Goal: Transaction & Acquisition: Purchase product/service

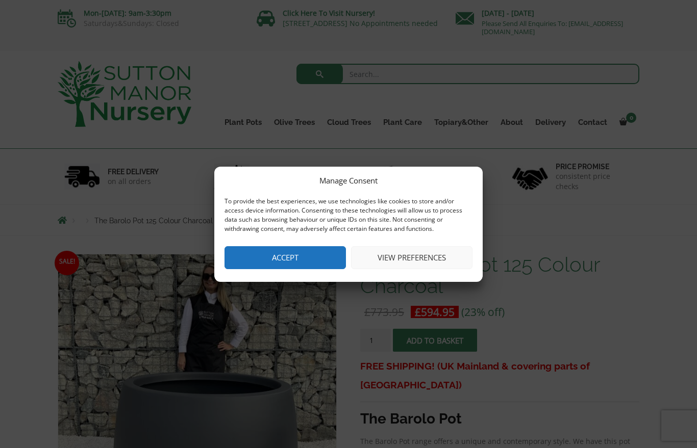
click at [383, 252] on button "View preferences" at bounding box center [411, 257] width 121 height 23
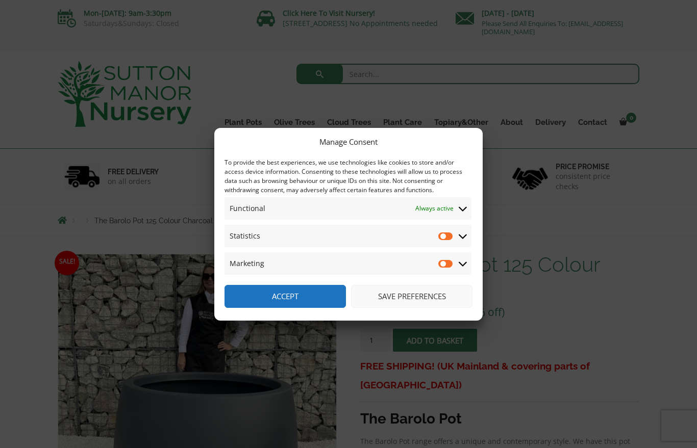
click at [400, 296] on button "Save preferences" at bounding box center [411, 296] width 121 height 23
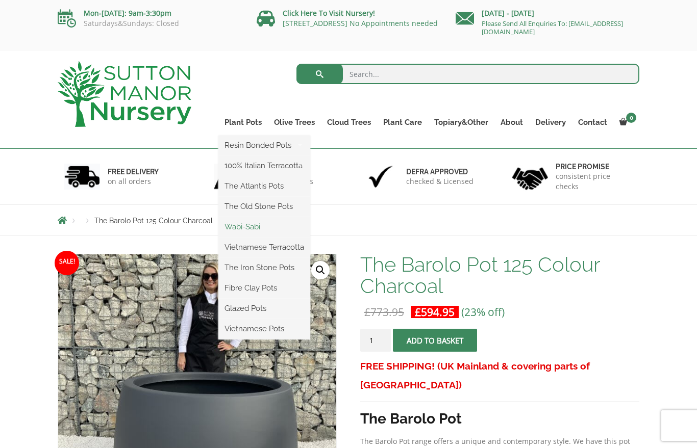
click at [237, 227] on link "Wabi-Sabi" at bounding box center [264, 226] width 92 height 15
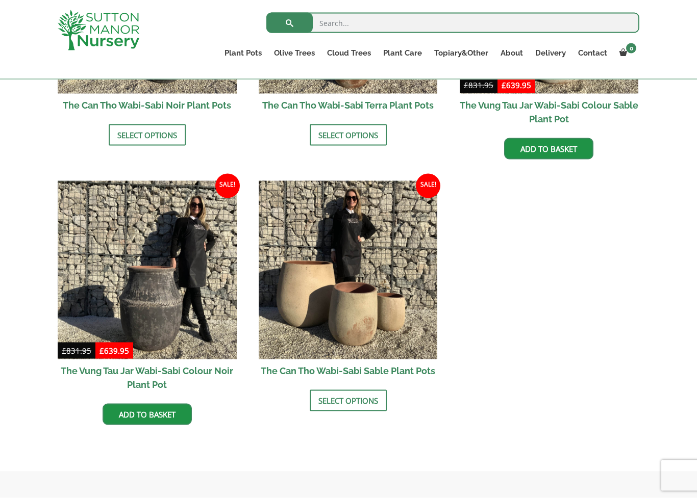
scroll to position [1223, 0]
click at [324, 405] on link "Select options" at bounding box center [348, 400] width 77 height 21
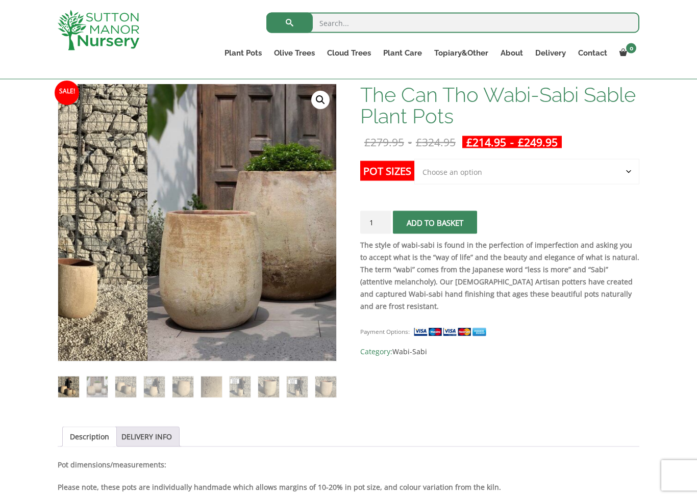
scroll to position [152, 0]
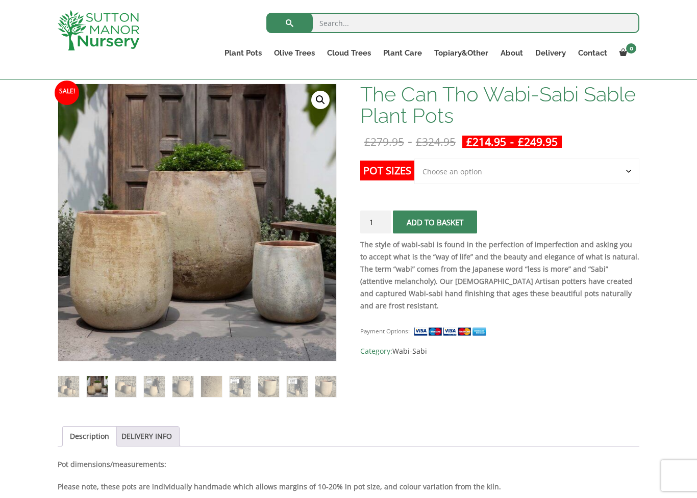
click at [458, 173] on select "Choose an option Click here to buy the 3rd to Largest Pot In The Picture Click …" at bounding box center [526, 171] width 225 height 25
select select "Click here to buy the 2nd to Largest Pot In The Picture"
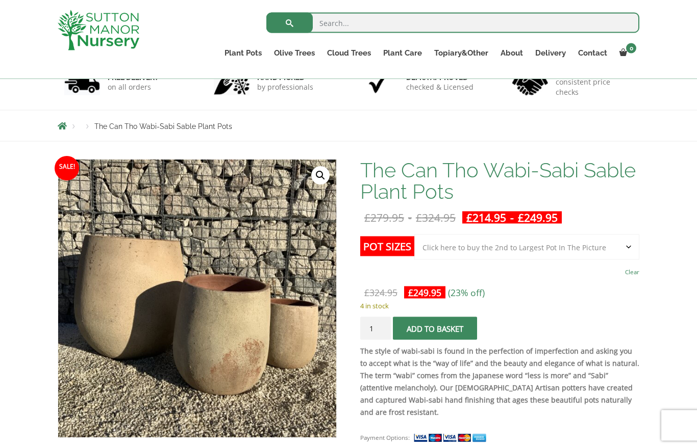
scroll to position [0, 0]
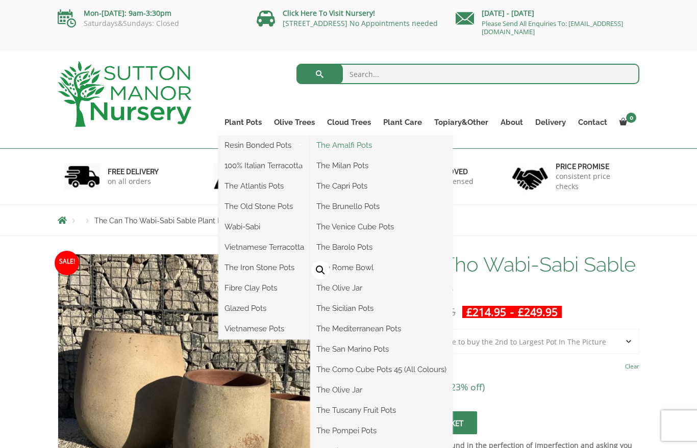
click at [338, 151] on link "The Amalfi Pots" at bounding box center [381, 145] width 142 height 15
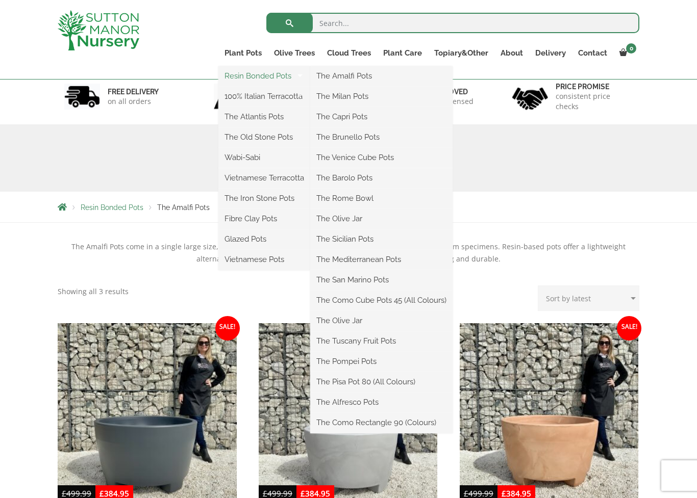
scroll to position [61, 0]
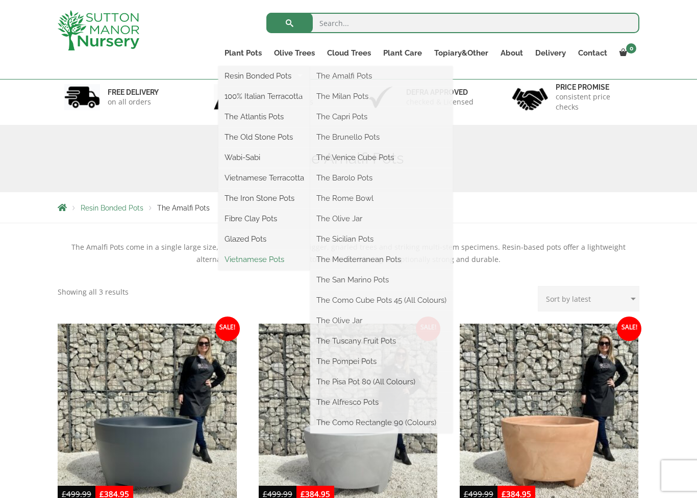
click at [241, 252] on link "Vietnamese Pots" at bounding box center [264, 259] width 92 height 15
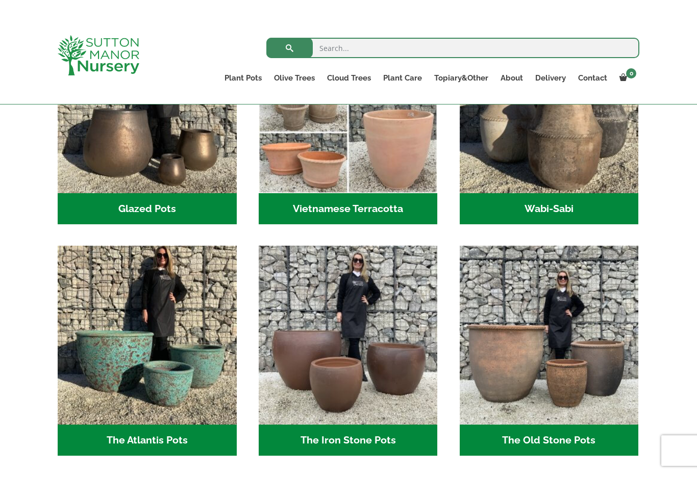
scroll to position [398, 0]
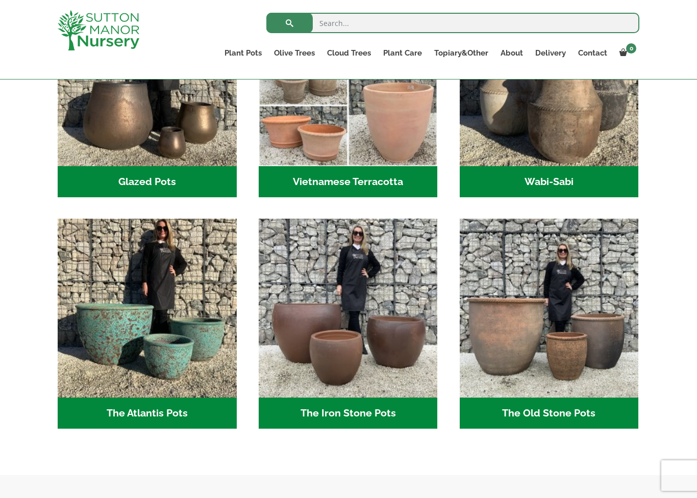
click at [515, 406] on h2 "The Old Stone Pots (7)" at bounding box center [548, 414] width 179 height 32
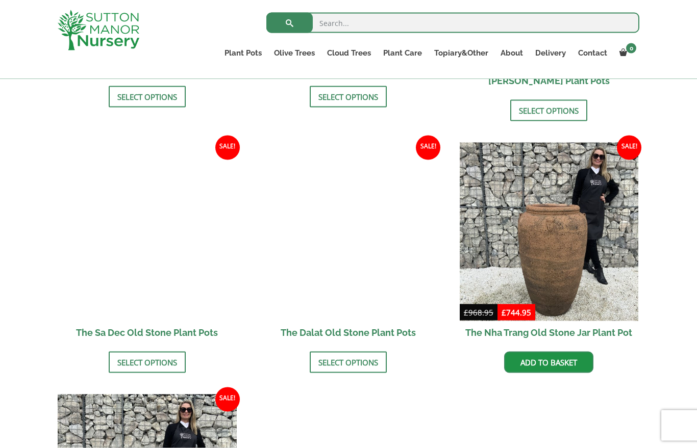
scroll to position [562, 0]
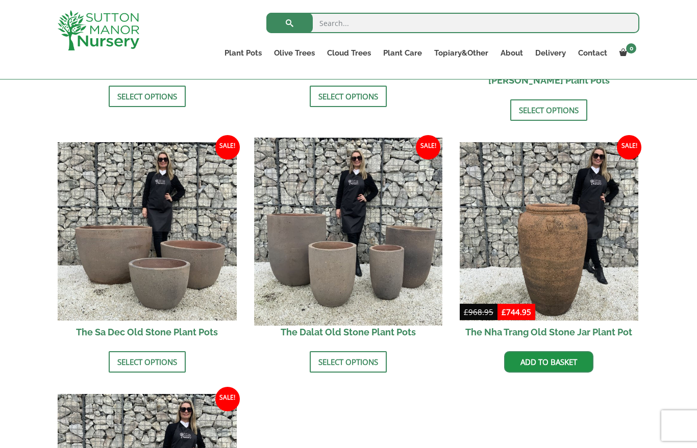
click at [346, 243] on img at bounding box center [348, 232] width 188 height 188
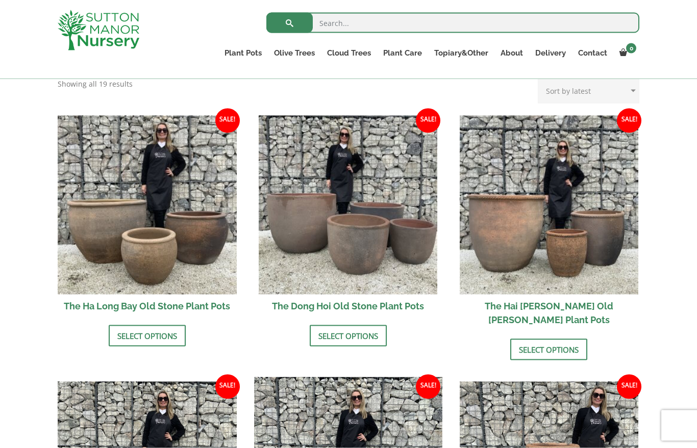
scroll to position [323, 0]
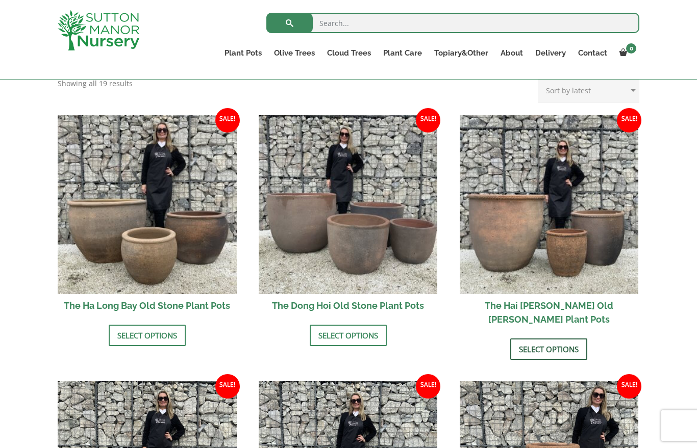
click at [528, 339] on link "Select options" at bounding box center [548, 349] width 77 height 21
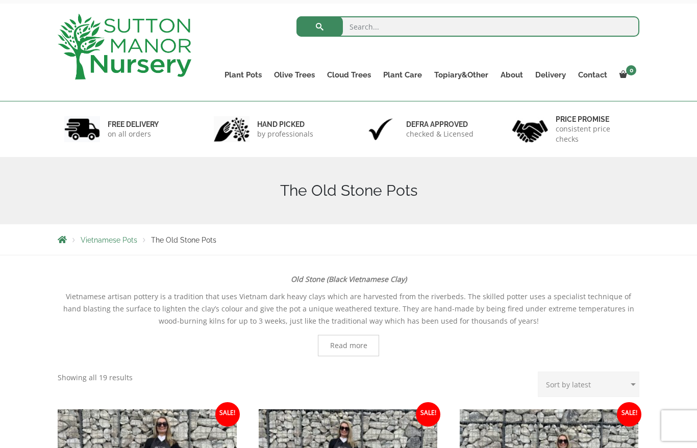
scroll to position [47, 0]
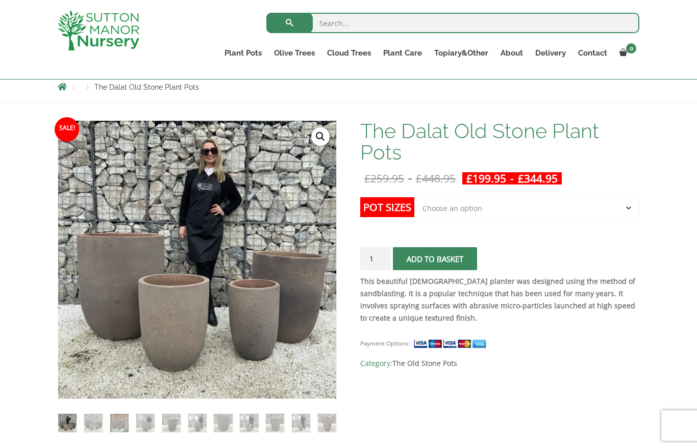
scroll to position [105, 0]
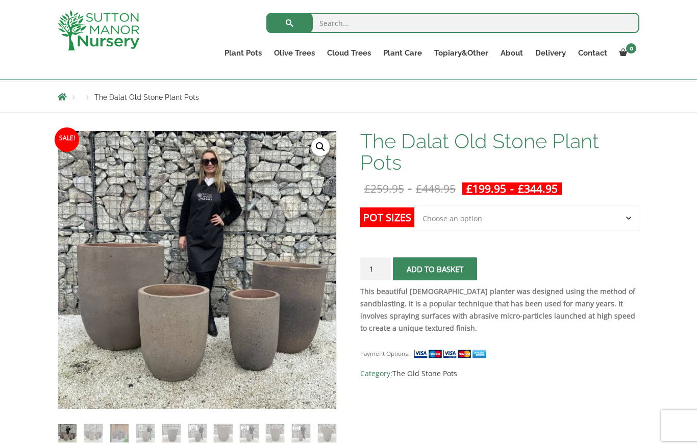
click at [455, 222] on select "Choose an option Click here to buy the 4th to Largest Pot In The Picture Click …" at bounding box center [526, 218] width 225 height 25
select select "Click here to buy the 2nd to Largest Pot In The Picture"
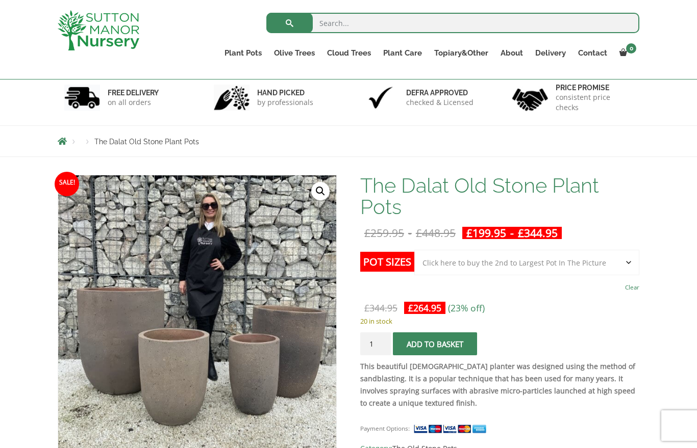
scroll to position [0, 0]
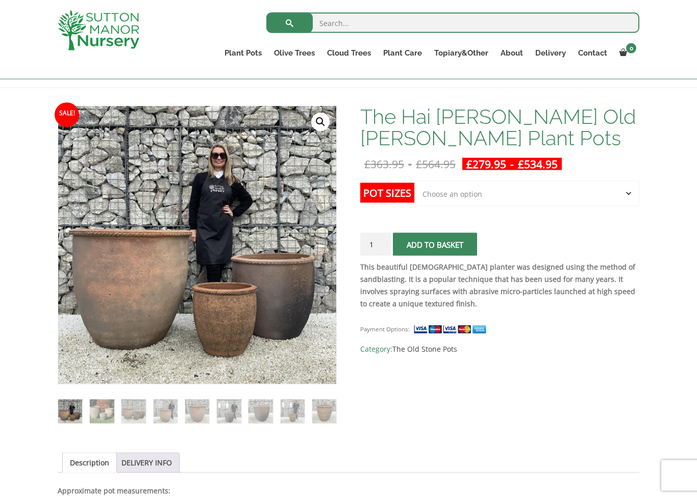
scroll to position [130, 0]
click at [455, 192] on select "Choose an option Click here to buy the 3rd to Largest Pot In The Picture Click …" at bounding box center [526, 193] width 225 height 25
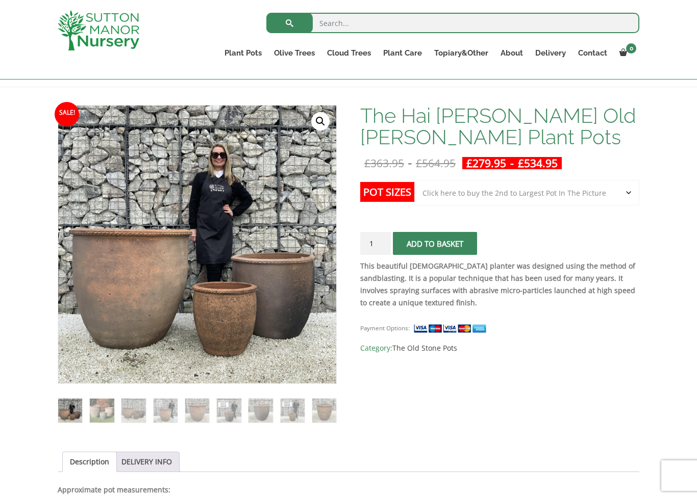
select select "Click here to buy the 2nd to Largest Pot In The Picture"
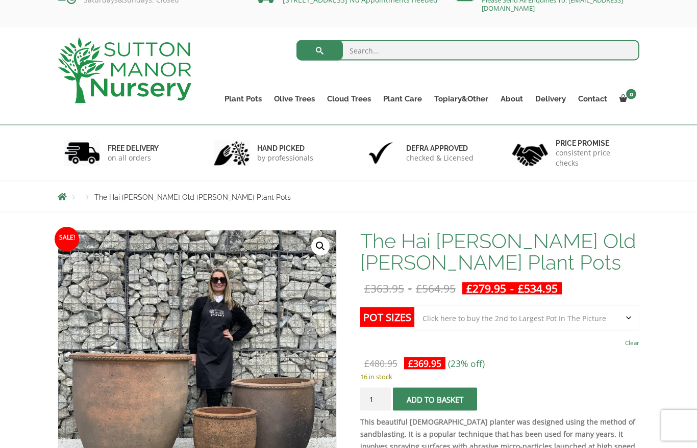
scroll to position [0, 0]
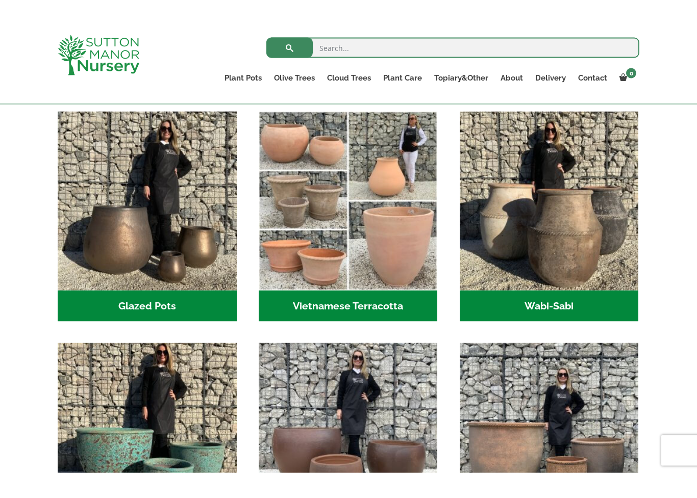
scroll to position [301, 0]
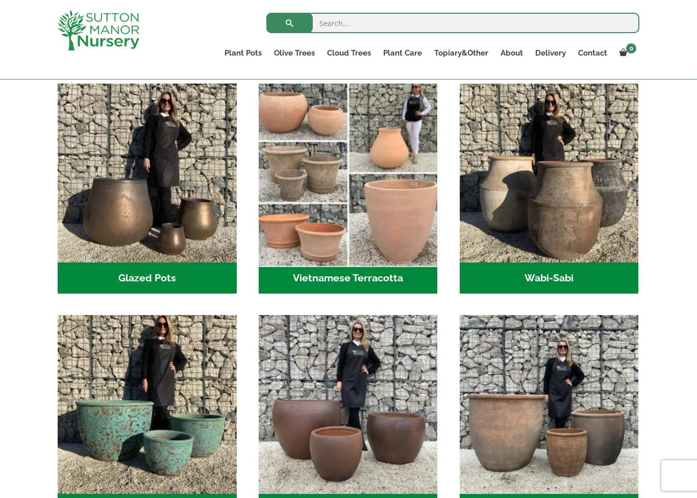
click at [413, 200] on img "Visit product category Vietnamese Terracotta" at bounding box center [348, 173] width 188 height 188
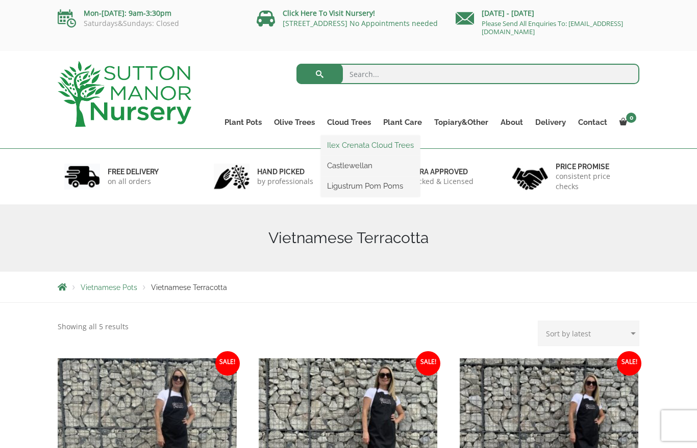
click at [371, 145] on link "Ilex Crenata Cloud Trees" at bounding box center [370, 145] width 99 height 15
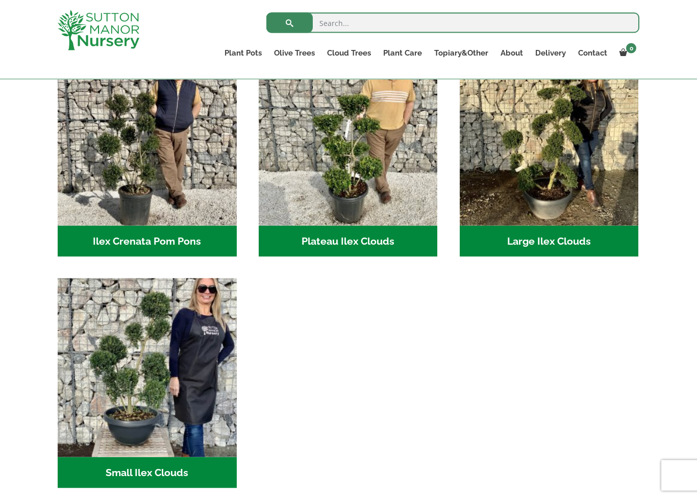
scroll to position [256, 0]
click at [521, 233] on h2 "Large Ilex Clouds (32)" at bounding box center [548, 241] width 179 height 32
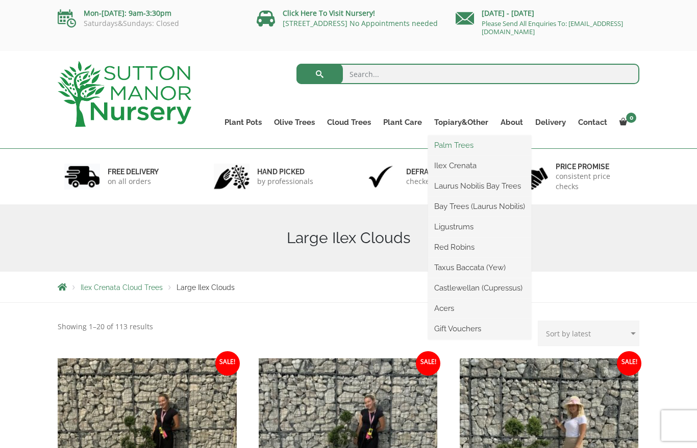
click at [450, 150] on link "Palm Trees" at bounding box center [479, 145] width 103 height 15
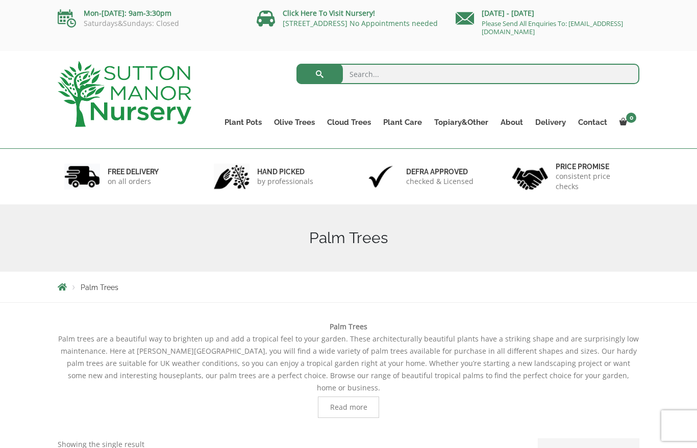
click at [350, 404] on span "Read more" at bounding box center [348, 407] width 37 height 7
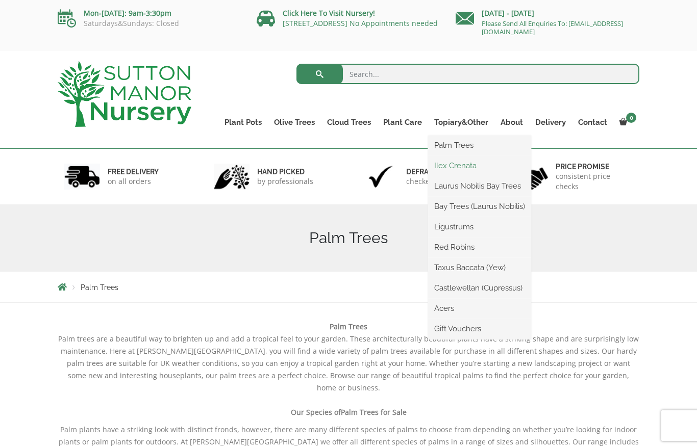
click at [443, 165] on link "Ilex Crenata" at bounding box center [479, 165] width 103 height 15
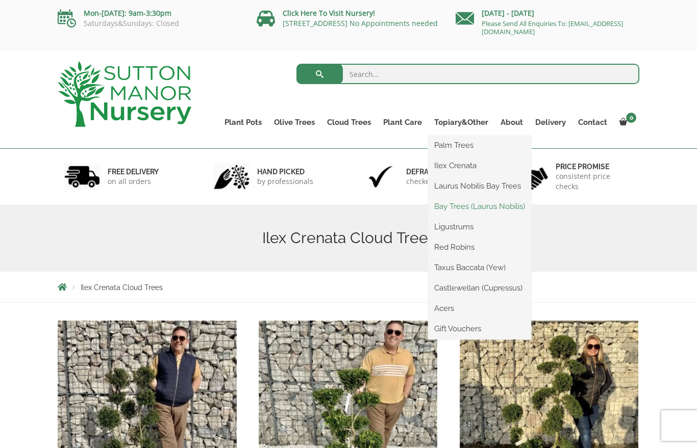
click at [449, 206] on link "Bay Trees (Laurus Nobilis)" at bounding box center [479, 206] width 103 height 15
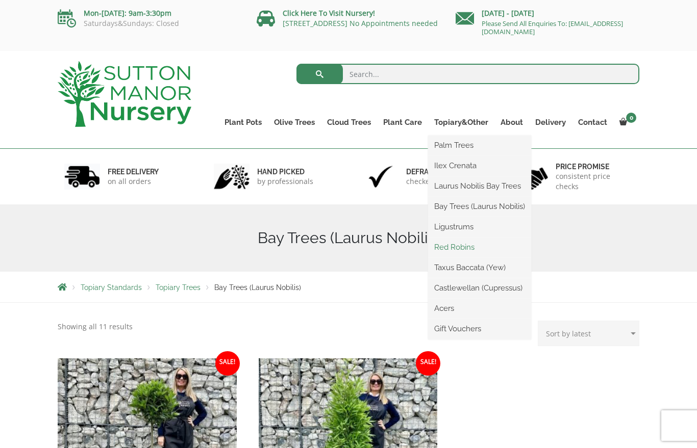
click at [443, 244] on link "Red Robins" at bounding box center [479, 247] width 103 height 15
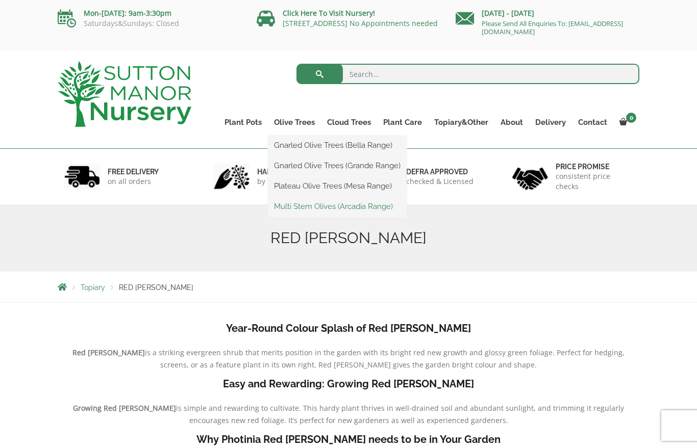
click at [282, 211] on link "Multi Stem Olives (Arcadia Range)" at bounding box center [337, 206] width 139 height 15
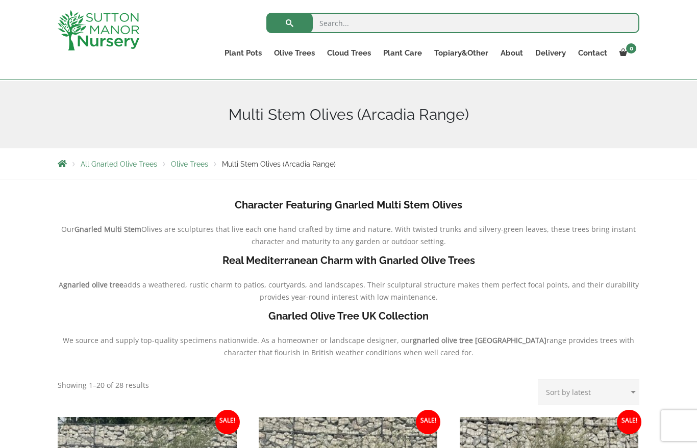
scroll to position [99, 0]
